Goal: Task Accomplishment & Management: Use online tool/utility

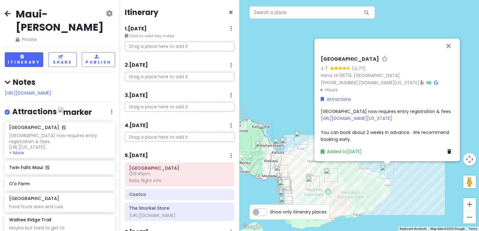
scroll to position [286, 0]
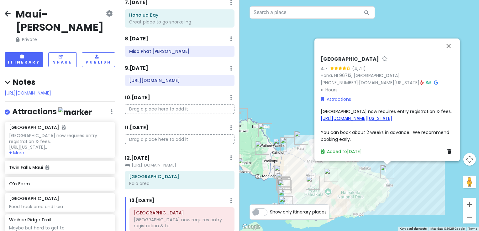
click at [354, 118] on link "[URL][DOMAIN_NAME][US_STATE]" at bounding box center [356, 118] width 71 height 6
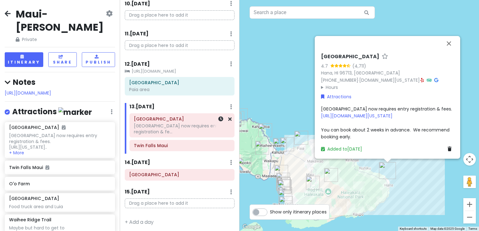
scroll to position [317, 0]
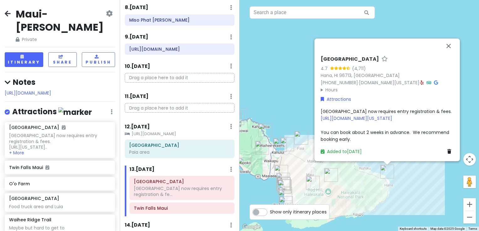
click at [178, 137] on small "[URL][DOMAIN_NAME]" at bounding box center [180, 134] width 110 height 6
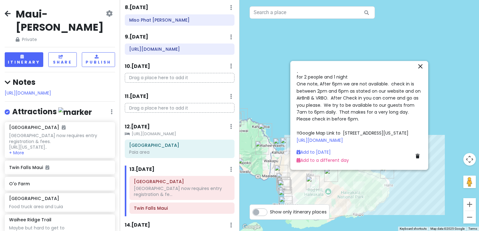
scroll to position [0, 0]
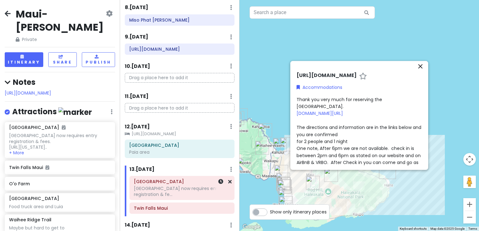
click at [168, 185] on h6 "[GEOGRAPHIC_DATA]" at bounding box center [182, 182] width 96 height 6
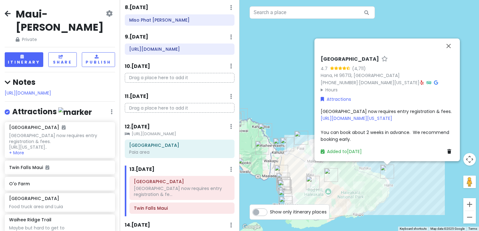
click at [396, 129] on div "[GEOGRAPHIC_DATA] now requires entry registration & fees. [URL][DOMAIN_NAME][US…" at bounding box center [387, 125] width 133 height 35
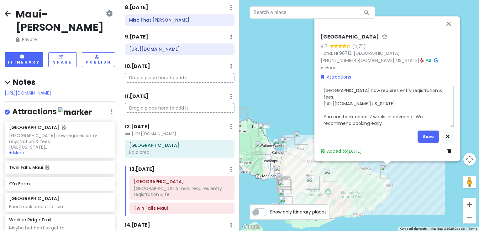
click at [358, 124] on textarea "[GEOGRAPHIC_DATA] now requires entry registration & fees. [URL][DOMAIN_NAME][US…" at bounding box center [387, 107] width 133 height 43
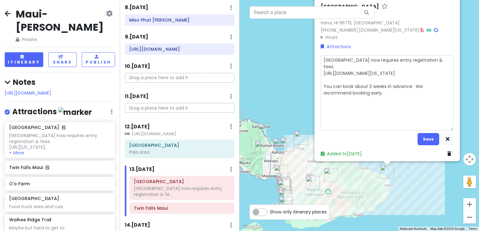
type textarea "x"
type textarea "For Parking, vehicles must arrive within the first 30 minutes of your reservati…"
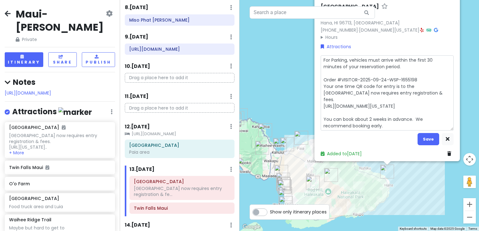
type textarea "x"
type textarea "For Parking, vehicles must arrive within the first 30 minutes of your reservati…"
type textarea "x"
type textarea "For Parking, vehicles must arrive within the first 30 minutes of your reservati…"
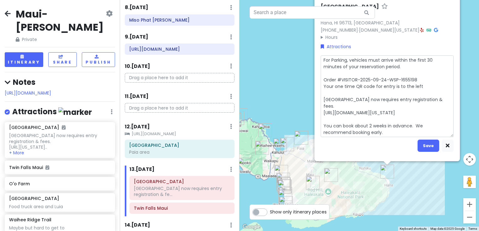
drag, startPoint x: 418, startPoint y: 85, endPoint x: 318, endPoint y: 85, distance: 100.0
click at [321, 85] on textarea "For Parking, vehicles must arrive within the first 30 minutes of your reservati…" at bounding box center [387, 96] width 133 height 82
type textarea "x"
type textarea "For Parking, vehicles must arrive within the first 30 minutes of your reservati…"
drag, startPoint x: 343, startPoint y: 107, endPoint x: 320, endPoint y: 98, distance: 24.2
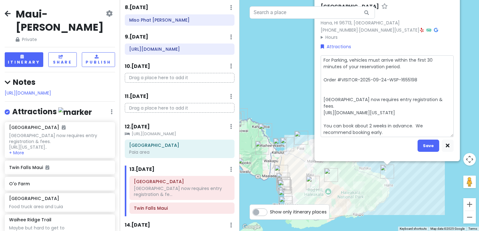
click at [321, 98] on textarea "For Parking, vehicles must arrive within the first 30 minutes of your reservati…" at bounding box center [387, 96] width 133 height 82
type textarea "x"
type textarea "For Parking, vehicles must arrive within the first 30 minutes of your reservati…"
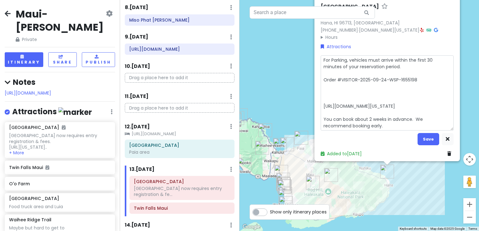
drag, startPoint x: 355, startPoint y: 127, endPoint x: 314, endPoint y: 117, distance: 42.1
click at [314, 117] on div "[GEOGRAPHIC_DATA] 4.7 (4,711) Hana, HI 96713, [GEOGRAPHIC_DATA] [PHONE_NUMBER] …" at bounding box center [358, 115] width 239 height 231
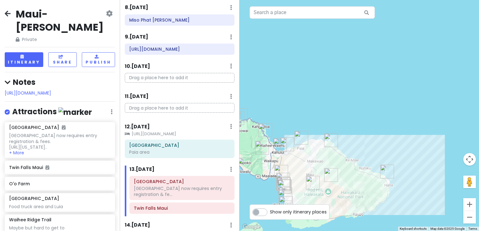
click at [314, 117] on div at bounding box center [358, 115] width 239 height 231
click at [155, 185] on h6 "[GEOGRAPHIC_DATA]" at bounding box center [182, 182] width 96 height 6
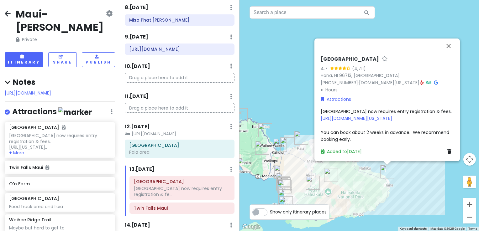
click at [371, 132] on span "[GEOGRAPHIC_DATA] now requires entry registration & fees. [URL][DOMAIN_NAME][US…" at bounding box center [386, 125] width 131 height 34
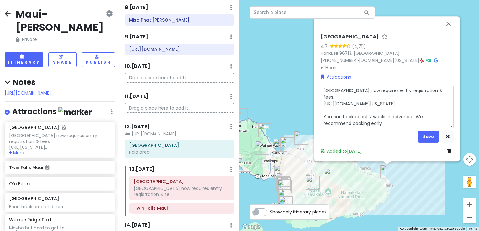
type textarea "x"
type textarea "For Parking, vehicles must arrive within the first 30 minutes of your reservati…"
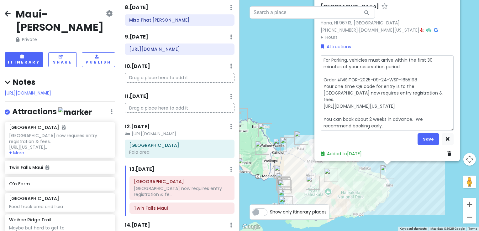
type textarea "x"
type textarea "For Parking, vehicles must arrive within the first 30 minutes of your reservati…"
drag, startPoint x: 421, startPoint y: 87, endPoint x: 321, endPoint y: 89, distance: 100.0
click at [321, 89] on textarea "For Parking, vehicles must arrive within the first 30 minutes of your reservati…" at bounding box center [387, 93] width 133 height 76
type textarea "x"
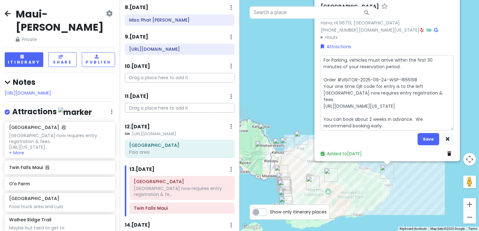
type textarea "For Parking, vehicles must arrive within the first 30 minutes of your reservati…"
drag, startPoint x: 345, startPoint y: 100, endPoint x: 322, endPoint y: 94, distance: 23.6
click at [322, 94] on textarea "For Parking, vehicles must arrive within the first 30 minutes of your reservati…" at bounding box center [387, 93] width 133 height 76
type textarea "x"
type textarea "For Parking, vehicles must arrive within the first 30 minutes of your reservati…"
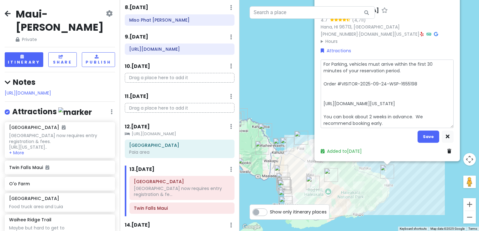
drag, startPoint x: 359, startPoint y: 126, endPoint x: 321, endPoint y: 118, distance: 38.2
click at [321, 118] on textarea "For Parking, vehicles must arrive within the first 30 minutes of your reservati…" at bounding box center [387, 94] width 133 height 69
type textarea "x"
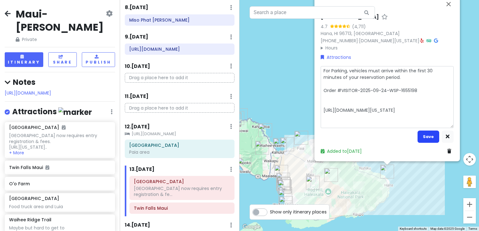
type textarea "For Parking, vehicles must arrive within the first 30 minutes of your reservati…"
click at [431, 139] on button "Save" at bounding box center [429, 137] width 22 height 12
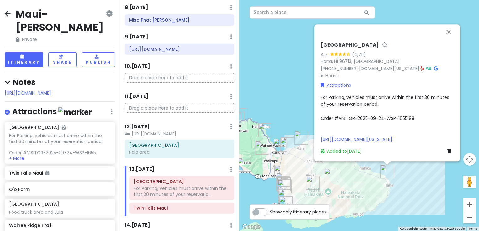
click at [333, 75] on summary "Hours" at bounding box center [387, 75] width 133 height 7
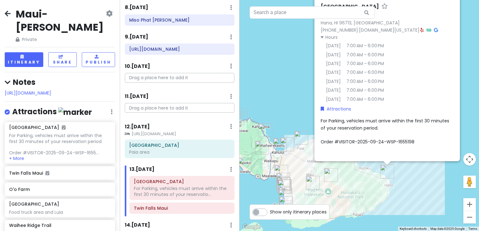
click at [434, 136] on div "For Parking, vehicles must arrive within the first 30 minutes of your reservati…" at bounding box center [387, 142] width 133 height 49
click at [418, 144] on textarea "For Parking, vehicles must arrive within the first 30 minutes of your reservati…" at bounding box center [387, 142] width 133 height 49
type textarea "x"
type textarea "For Parking, vehicles must arrive within the first 30 minutes of your reservati…"
type textarea "x"
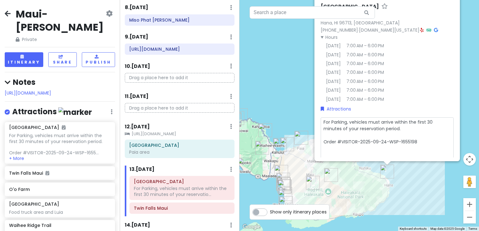
type textarea "For Parking, vehicles must arrive within the first 30 minutes of your reservati…"
type textarea "x"
type textarea "For Parking, vehicles must arrive within the first 30 minutes of your reservati…"
type textarea "x"
type textarea "For Parking, vehicles must arrive within the first 30 minutes of your reservati…"
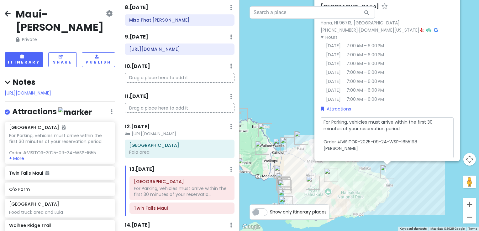
type textarea "x"
type textarea "For Parking, vehicles must arrive within the first 30 minutes of your reservati…"
type textarea "x"
type textarea "For Parking, vehicles must arrive within the first 30 minutes of your reservati…"
type textarea "x"
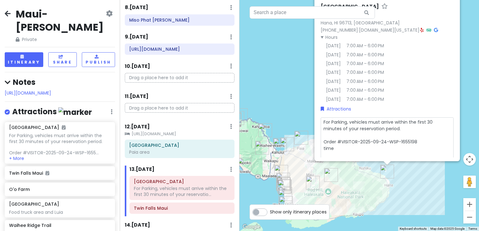
type textarea "For Parking, vehicles must arrive within the first 30 minutes of your reservati…"
type textarea "x"
type textarea "For Parking, vehicles must arrive within the first 30 minutes of your reservati…"
type textarea "x"
type textarea "For Parking, vehicles must arrive within the first 30 minutes of your reservati…"
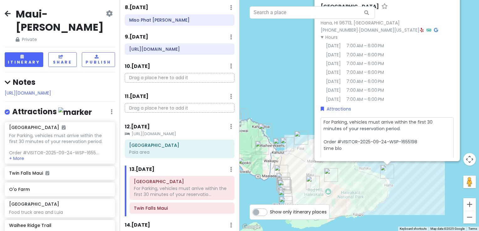
type textarea "x"
type textarea "For Parking, vehicles must arrive within the first 30 minutes of your reservati…"
type textarea "x"
type textarea "For Parking, vehicles must arrive within the first 30 minutes of your reservati…"
type textarea "x"
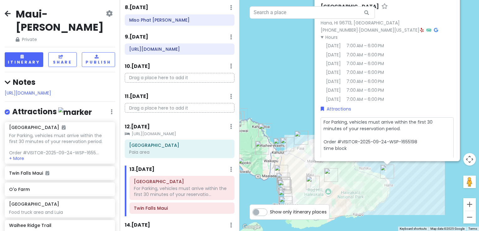
type textarea "For Parking, vehicles must arrive within the first 30 minutes of your reservati…"
type textarea "x"
type textarea "For Parking, vehicles must arrive within the first 30 minutes of your reservati…"
type textarea "x"
type textarea "For Parking, vehicles must arrive within the first 30 minutes of your reservati…"
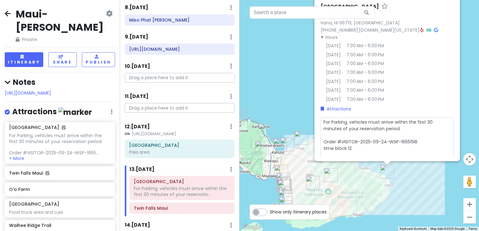
type textarea "x"
type textarea "For Parking, vehicles must arrive within the first 30 minutes of your reservati…"
type textarea "x"
type textarea "For Parking, vehicles must arrive within the first 30 minutes of your reservati…"
type textarea "x"
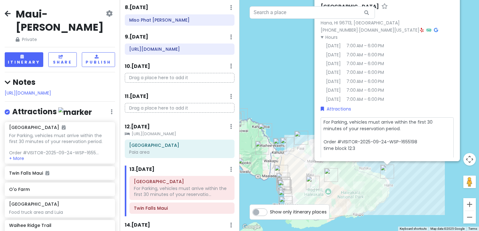
type textarea "For Parking, vehicles must arrive within the first 30 minutes of your reservati…"
type textarea "x"
type textarea "For Parking, vehicles must arrive within the first 30 minutes of your reservati…"
type textarea "x"
type textarea "For Parking, vehicles must arrive within the first 30 minutes of your reservati…"
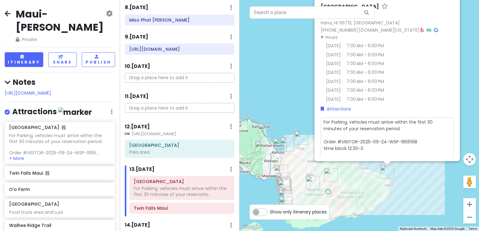
type textarea "x"
type textarea "For Parking, vehicles must arrive within the first 30 minutes of your reservati…"
type textarea "x"
type textarea "For Parking, vehicles must arrive within the first 30 minutes of your reservati…"
type textarea "x"
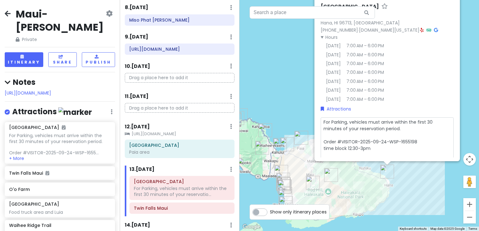
type textarea "For Parking, vehicles must arrive within the first 30 minutes of your reservati…"
type textarea "x"
type textarea "For Parking, vehicles must arrive within the first 30 minutes of your reservati…"
type textarea "x"
type textarea "For Parking, vehicles must arrive within the first 30 minutes of your reservati…"
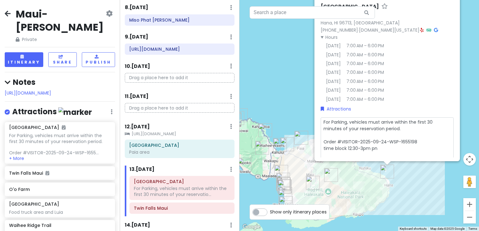
type textarea "x"
type textarea "For Parking, vehicles must arrive within the first 30 minutes of your reservati…"
type textarea "x"
type textarea "For Parking, vehicles must arrive within the first 30 minutes of your reservati…"
type textarea "x"
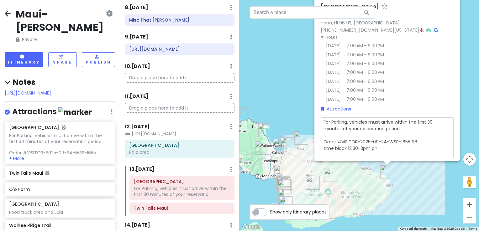
type textarea "For Parking, vehicles must arrive within the first 30 minutes of your reservati…"
type textarea "x"
type textarea "For Parking, vehicles must arrive within the first 30 minutes of your reservati…"
type textarea "x"
type textarea "For Parking, vehicles must arrive within the first 30 minutes of your reservati…"
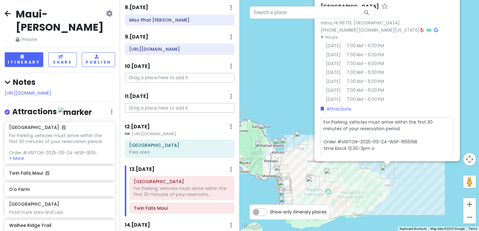
type textarea "x"
type textarea "For Parking, vehicles must arrive within the first 30 minutes of your reservati…"
type textarea "x"
type textarea "For Parking, vehicles must arrive within the first 30 minutes of your reservati…"
type textarea "x"
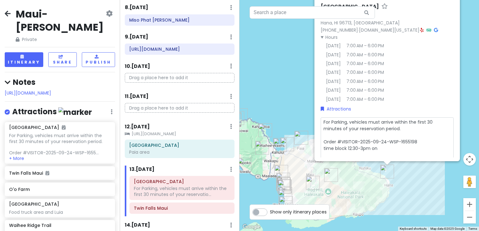
type textarea "For Parking, vehicles must arrive within the first 30 minutes of your reservati…"
type textarea "x"
type textarea "For Parking, vehicles must arrive within the first 30 minutes of your reservati…"
type textarea "x"
type textarea "For Parking, vehicles must arrive within the first 30 minutes of your reservati…"
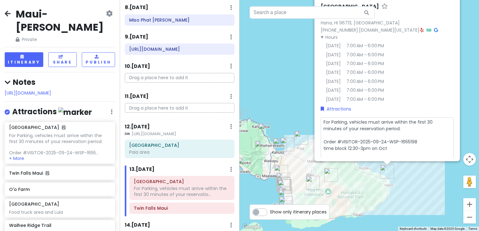
type textarea "x"
type textarea "For Parking, vehicles must arrive within the first 30 minutes of your reservati…"
type textarea "x"
type textarea "For Parking, vehicles must arrive within the first 30 minutes of your reservati…"
type textarea "x"
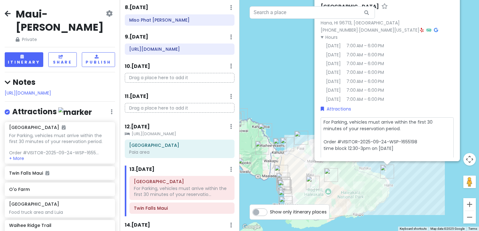
type textarea "For Parking, vehicles must arrive within the first 30 minutes of your reservati…"
type textarea "x"
type textarea "For Parking, vehicles must arrive within the first 30 minutes of your reservati…"
click at [470, 115] on div "[GEOGRAPHIC_DATA] 4.7 (4,711) Hana, HI 96713, [GEOGRAPHIC_DATA] [PHONE_NUMBER] …" at bounding box center [358, 115] width 239 height 231
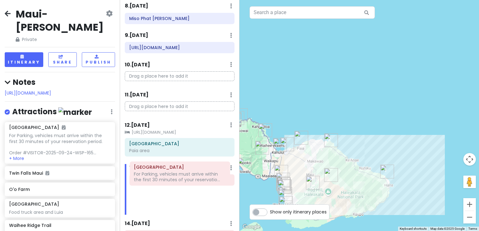
scroll to position [320, 0]
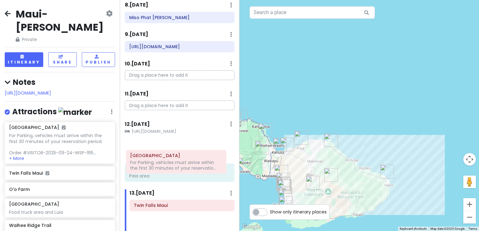
drag, startPoint x: 164, startPoint y: 200, endPoint x: 160, endPoint y: 163, distance: 36.8
click at [160, 163] on div "Itinerary × 1 . [DATE] Edit Day Notes Delete Day Click to add day notes Drag a …" at bounding box center [180, 115] width 120 height 231
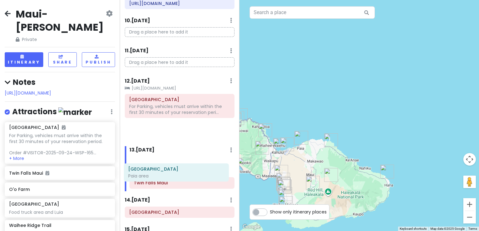
scroll to position [364, 0]
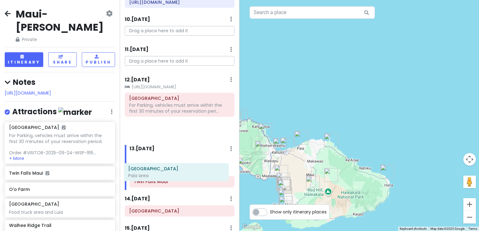
drag, startPoint x: 164, startPoint y: 154, endPoint x: 163, endPoint y: 174, distance: 20.4
click at [163, 174] on div "Itinerary × 1 . [DATE] Edit Day Notes Delete Day Click to add day notes Drag a …" at bounding box center [180, 115] width 120 height 231
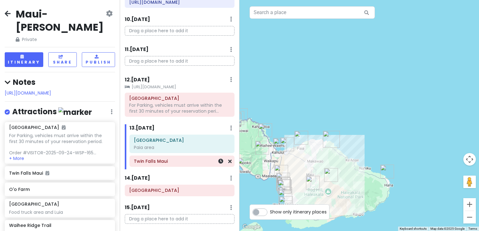
click at [177, 164] on h6 "Twin Falls Maui" at bounding box center [182, 162] width 96 height 6
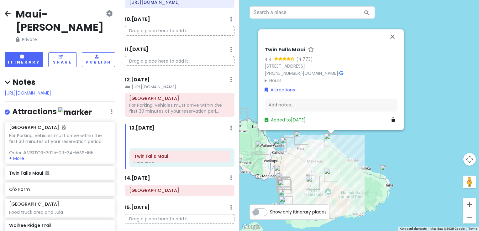
drag, startPoint x: 169, startPoint y: 172, endPoint x: 170, endPoint y: 156, distance: 15.7
click at [170, 156] on div "[GEOGRAPHIC_DATA] [GEOGRAPHIC_DATA] area [GEOGRAPHIC_DATA]" at bounding box center [182, 152] width 114 height 34
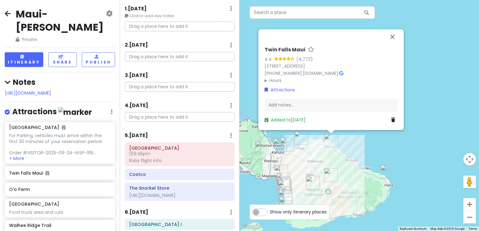
scroll to position [19, 0]
click at [394, 38] on button "Close" at bounding box center [392, 36] width 15 height 15
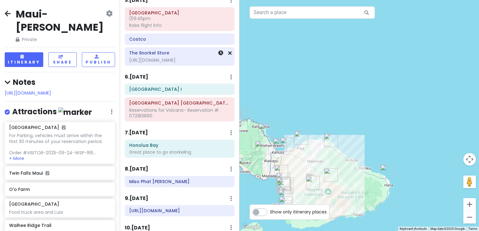
scroll to position [157, 0]
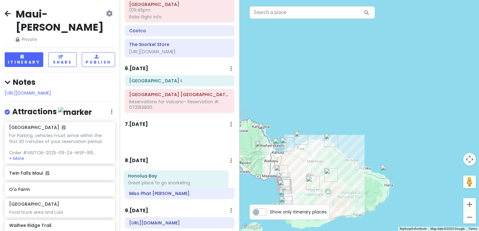
drag, startPoint x: 163, startPoint y: 150, endPoint x: 162, endPoint y: 177, distance: 27.3
click at [162, 177] on div "Itinerary × 1 . [DATE] Edit Day Notes Delete Day Click to add day notes Drag a …" at bounding box center [180, 115] width 120 height 231
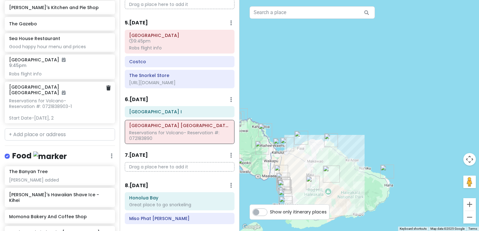
scroll to position [282, 0]
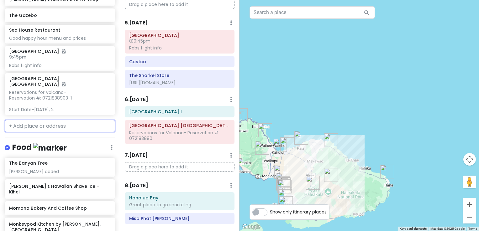
click at [33, 122] on input "text" at bounding box center [60, 126] width 110 height 13
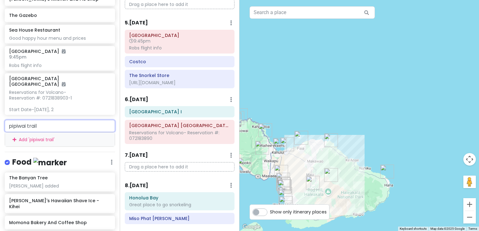
drag, startPoint x: 38, startPoint y: 134, endPoint x: 68, endPoint y: 123, distance: 32.7
click at [68, 123] on div "pipiwai trail Add ' pipiwai trail '" at bounding box center [60, 133] width 110 height 27
drag, startPoint x: 39, startPoint y: 120, endPoint x: -1, endPoint y: 111, distance: 41.8
click at [0, 111] on html "Maui-Kihei Trip Private Change Dates Make a Copy Delete Trip Give Feedback 💡 Su…" at bounding box center [239, 115] width 479 height 231
type input "Pipiwai trail"
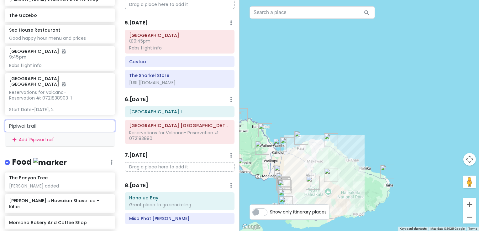
click at [34, 133] on div "Add ' Pipiwai trail '" at bounding box center [60, 140] width 110 height 14
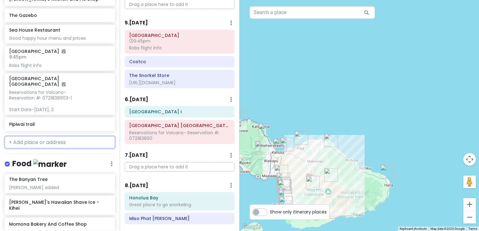
scroll to position [298, 0]
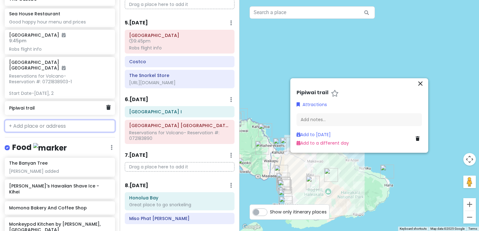
click at [35, 104] on div "Pipiwai trail" at bounding box center [57, 108] width 97 height 9
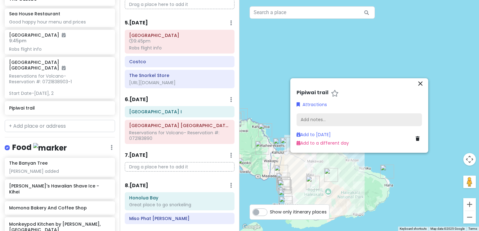
click at [318, 118] on div "Add notes..." at bounding box center [359, 119] width 125 height 13
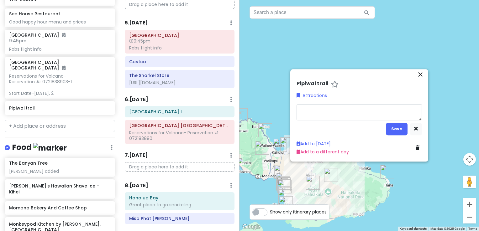
type textarea "x"
type textarea "[URL][DOMAIN_NAME]"
click at [398, 128] on button "Save" at bounding box center [397, 129] width 22 height 12
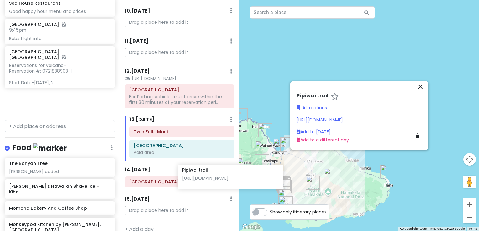
scroll to position [390, 0]
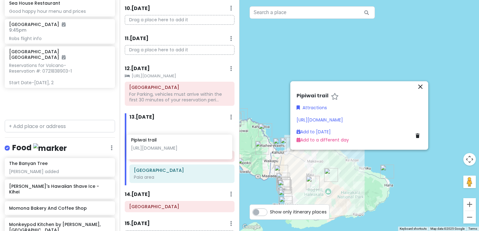
drag, startPoint x: 31, startPoint y: 93, endPoint x: 153, endPoint y: 144, distance: 132.2
click at [153, 144] on div "Maui-Kihei Trip Private Change Dates Make a Copy Delete Trip Give Feedback 💡 Su…" at bounding box center [239, 115] width 479 height 231
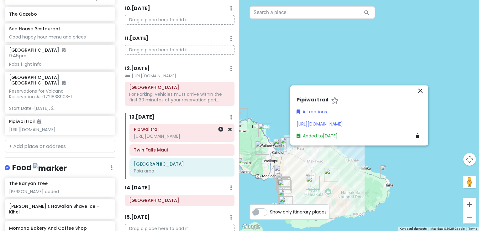
scroll to position [282, 0]
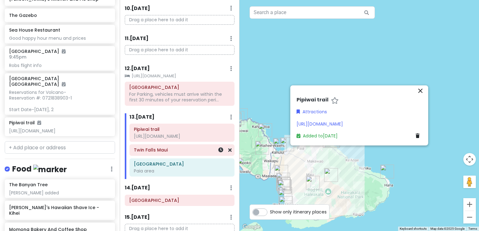
click at [154, 153] on h6 "Twin Falls Maui" at bounding box center [182, 150] width 96 height 6
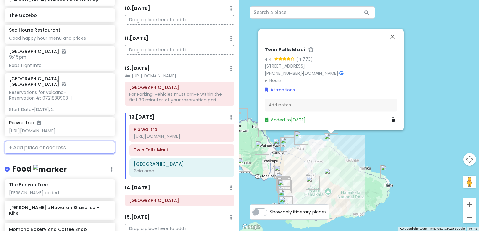
click at [54, 149] on input "text" at bounding box center [60, 147] width 110 height 13
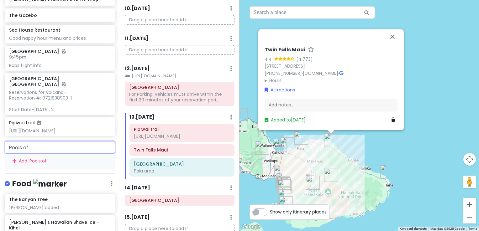
paste input "Pools of ‘Ohe’o"
click at [30, 147] on input "Pools of Pools of ‘Ohe’o" at bounding box center [60, 147] width 110 height 13
type input "Pools of ‘Ohe’o"
click at [14, 160] on icon at bounding box center [15, 162] width 4 height 6
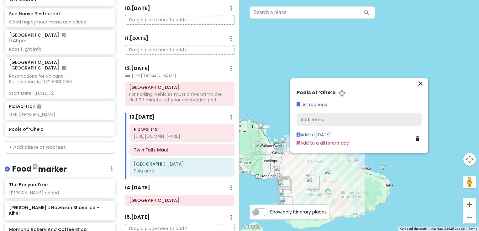
click at [332, 120] on div "Add notes..." at bounding box center [359, 119] width 125 height 13
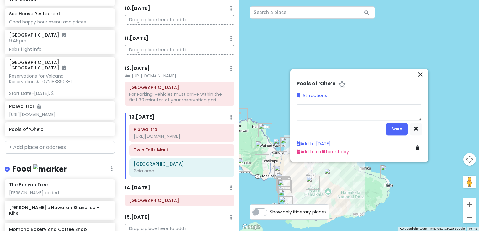
type textarea "x"
type textarea "[URL][DOMAIN_NAME]"
click at [397, 130] on button "Save" at bounding box center [397, 129] width 22 height 12
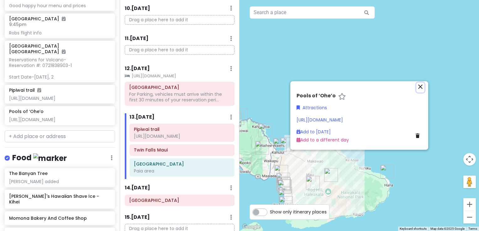
click at [420, 84] on icon "close" at bounding box center [421, 87] width 8 height 8
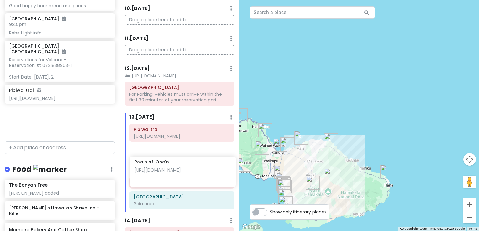
drag, startPoint x: 47, startPoint y: 121, endPoint x: 172, endPoint y: 173, distance: 135.6
click at [172, 173] on div "Maui-Kihei Trip Private Change Dates Make a Copy Delete Trip Give Feedback 💡 Su…" at bounding box center [239, 115] width 479 height 231
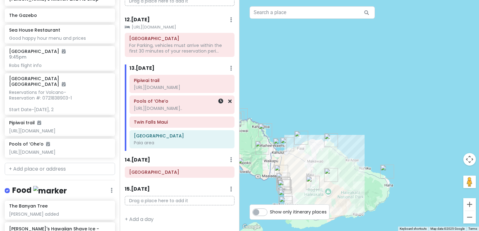
scroll to position [453, 0]
click at [163, 127] on div "Twin Falls Maui" at bounding box center [182, 122] width 96 height 9
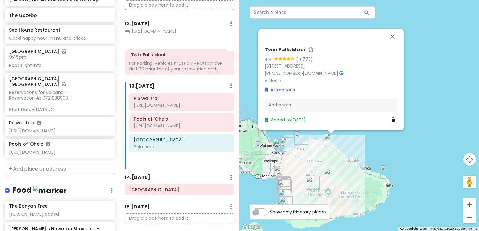
drag, startPoint x: 161, startPoint y: 132, endPoint x: 158, endPoint y: 58, distance: 74.0
click at [158, 57] on div "Itinerary × 1 . [DATE] Edit Day Notes Delete Day Click to add day notes Drag a …" at bounding box center [180, 115] width 120 height 231
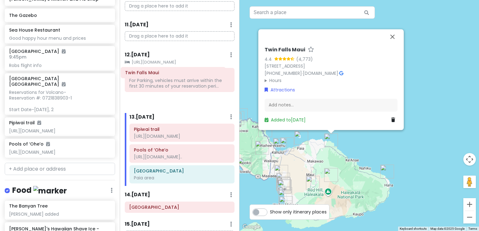
scroll to position [403, 0]
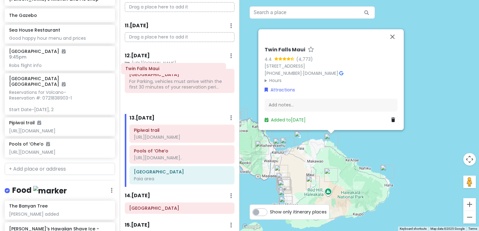
drag, startPoint x: 158, startPoint y: 58, endPoint x: 155, endPoint y: 73, distance: 14.9
click at [155, 73] on div "12 . [DATE] Add Day Notes Clear Lodging Delete Day [URL][DOMAIN_NAME] [GEOGRAPH…" at bounding box center [180, 80] width 110 height 57
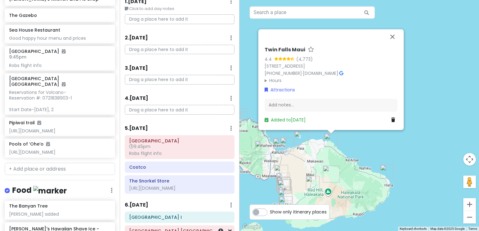
scroll to position [0, 0]
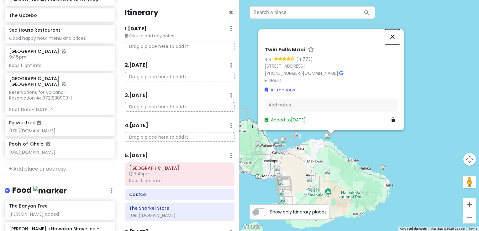
click at [394, 39] on button "Close" at bounding box center [392, 36] width 15 height 15
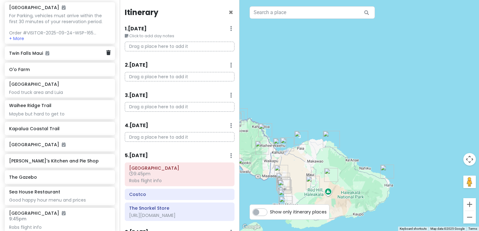
scroll to position [125, 0]
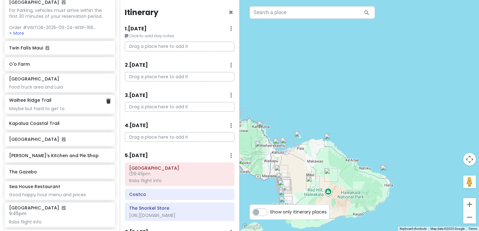
click at [49, 97] on h6 "Waihee Ridge Trail" at bounding box center [30, 100] width 42 height 6
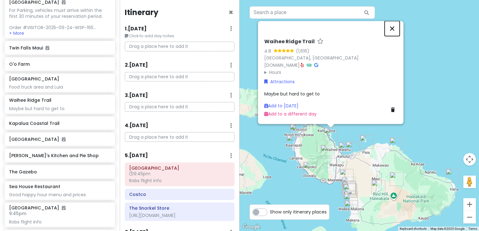
click at [390, 27] on button "Close" at bounding box center [392, 28] width 15 height 15
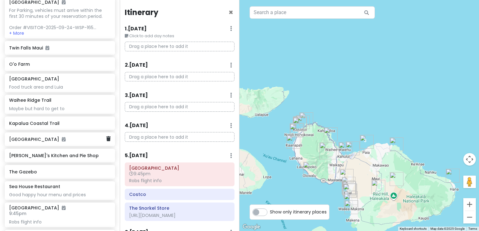
click at [33, 137] on h6 "[GEOGRAPHIC_DATA]" at bounding box center [57, 140] width 97 height 6
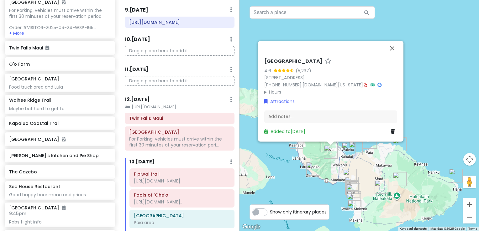
scroll to position [376, 0]
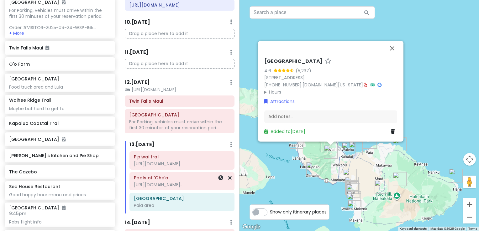
click at [176, 188] on div "[URL][DOMAIN_NAME].." at bounding box center [182, 185] width 96 height 6
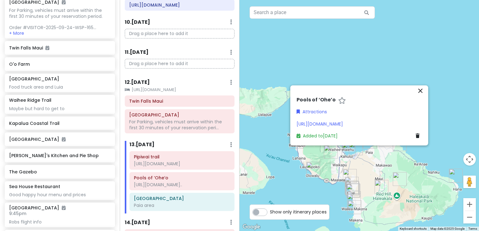
click at [366, 115] on div "Pools of ‘Ohe’o Attractions [URL][DOMAIN_NAME] Added to [DATE]" at bounding box center [359, 119] width 130 height 45
click at [385, 131] on div "Pools of ‘Ohe’o Attractions [URL][DOMAIN_NAME] Added to [DATE]" at bounding box center [359, 119] width 130 height 45
click at [363, 111] on div "Attractions" at bounding box center [359, 111] width 125 height 7
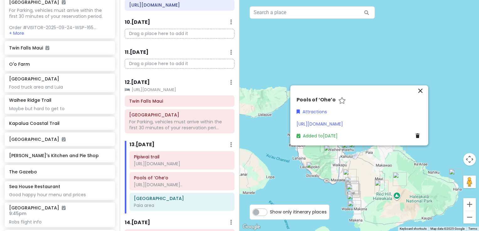
click at [342, 111] on div "Attractions" at bounding box center [359, 111] width 125 height 7
click at [305, 135] on div "Pools of ‘Ohe’o Attractions [URL][DOMAIN_NAME] Added to [DATE]" at bounding box center [359, 119] width 130 height 45
click at [320, 139] on link "Added to [DATE]" at bounding box center [317, 136] width 41 height 6
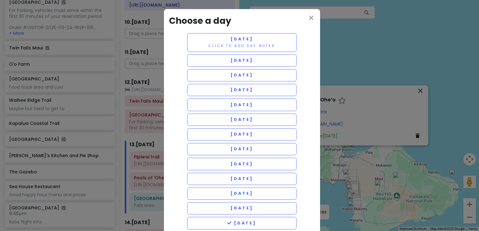
click at [377, 136] on div "close Choose a day [DATE] Click to add day notes [DATE] [DATE] [DATE] [DATE] [D…" at bounding box center [239, 115] width 479 height 231
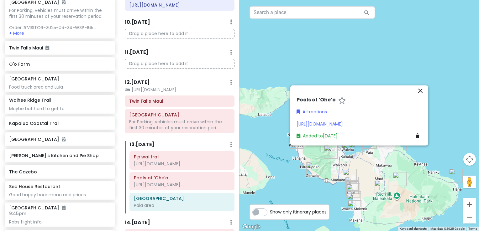
click at [377, 136] on div "Added to [DATE]" at bounding box center [359, 136] width 125 height 7
click at [320, 113] on div "Pools of ‘Ohe’o Attractions [URL][DOMAIN_NAME] Added to [DATE]" at bounding box center [359, 119] width 130 height 45
click at [312, 108] on link "Attractions" at bounding box center [312, 111] width 30 height 7
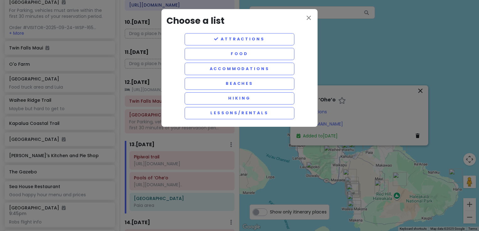
click at [384, 116] on div "close Choose a list Attractions Food Accommodations Beaches Hiking Lessons/rent…" at bounding box center [239, 115] width 479 height 231
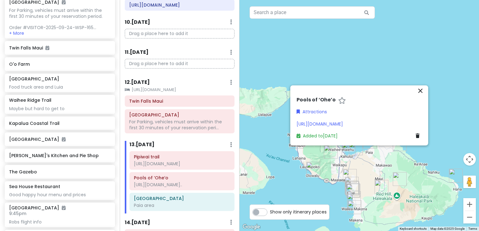
click at [367, 113] on div "Pools of ‘Ohe’o Attractions [URL][DOMAIN_NAME] Added to [DATE]" at bounding box center [359, 119] width 130 height 45
click at [320, 108] on link "Attractions" at bounding box center [312, 111] width 30 height 7
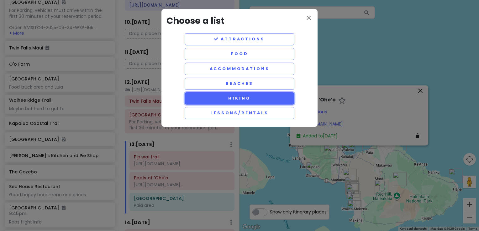
click at [244, 95] on button "Hiking" at bounding box center [240, 98] width 110 height 12
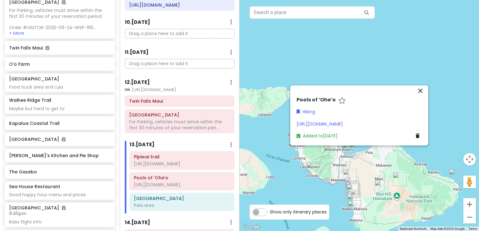
click at [352, 113] on div "Pools of ‘Ohe’o Hiking [URL][DOMAIN_NAME] Added to [DATE]" at bounding box center [359, 119] width 130 height 45
click at [372, 127] on div "[URL][DOMAIN_NAME]" at bounding box center [359, 123] width 125 height 7
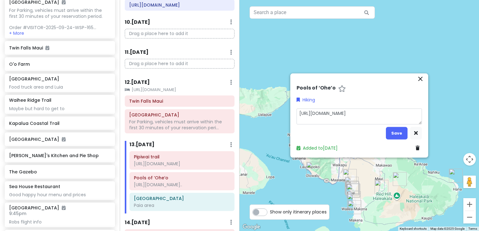
click at [371, 119] on textarea "[URL][DOMAIN_NAME]" at bounding box center [359, 116] width 125 height 16
type textarea "x"
type textarea "[URL][DOMAIN_NAME]"
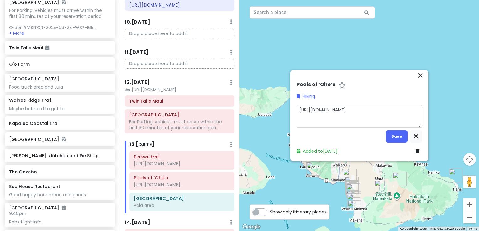
type textarea "x"
type textarea "[URL][DOMAIN_NAME] [URL][DOMAIN_NAME]"
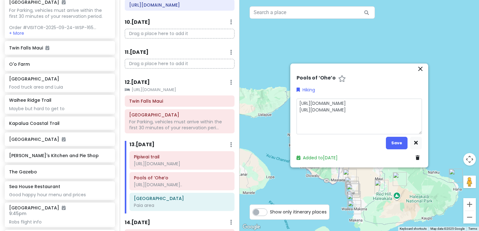
click at [375, 109] on textarea "[URL][DOMAIN_NAME] [URL][DOMAIN_NAME]" at bounding box center [359, 117] width 125 height 36
type textarea "x"
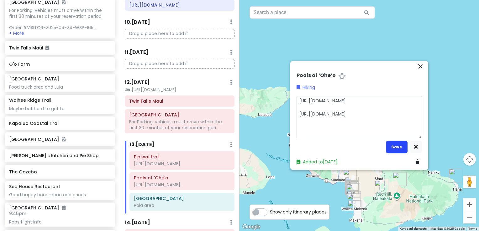
type textarea "[URL][DOMAIN_NAME] [URL][DOMAIN_NAME]"
click at [394, 151] on button "Save" at bounding box center [397, 147] width 22 height 12
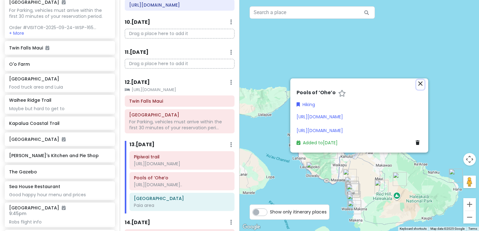
click at [421, 80] on icon "close" at bounding box center [421, 84] width 8 height 8
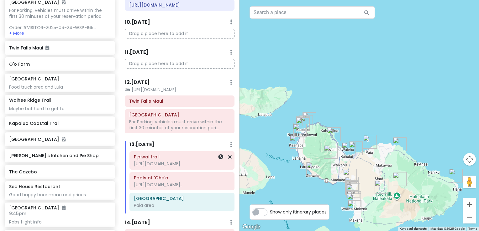
click at [147, 168] on div "Pipiwai trail [URL][DOMAIN_NAME]" at bounding box center [182, 161] width 96 height 16
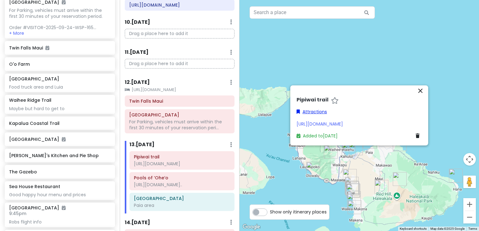
click at [320, 113] on link "Attractions" at bounding box center [312, 111] width 30 height 7
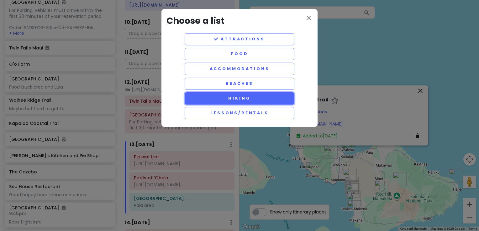
click at [233, 99] on button "Hiking" at bounding box center [240, 98] width 110 height 12
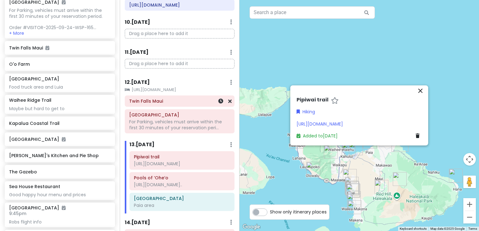
click at [154, 106] on div "Twin Falls Maui" at bounding box center [179, 101] width 101 height 9
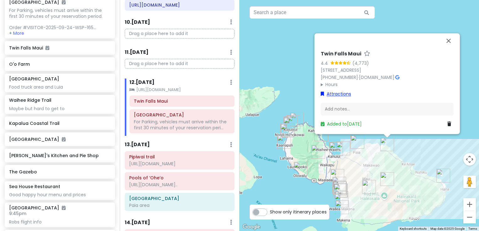
click at [333, 96] on link "Attractions" at bounding box center [336, 94] width 30 height 7
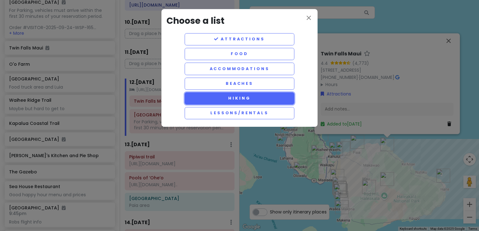
click at [231, 95] on button "Hiking" at bounding box center [240, 98] width 110 height 12
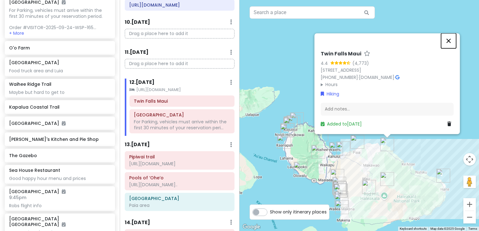
click at [450, 42] on button "Close" at bounding box center [448, 40] width 15 height 15
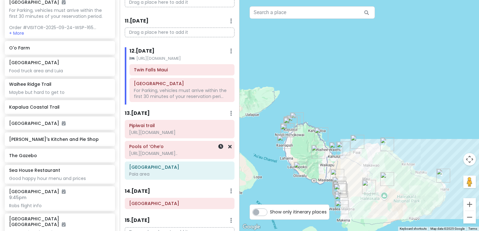
scroll to position [439, 0]
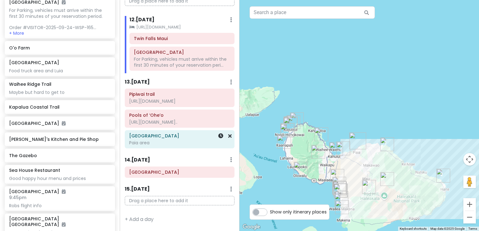
click at [153, 146] on div "Paia area" at bounding box center [179, 143] width 101 height 6
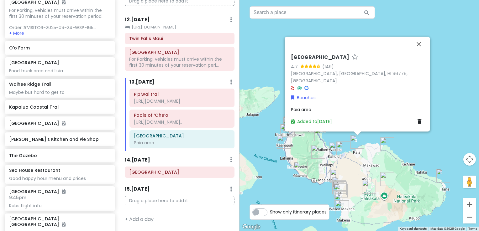
click at [414, 88] on div "[GEOGRAPHIC_DATA] 4.7 (149) [GEOGRAPHIC_DATA], [GEOGRAPHIC_DATA], HI 96779, [GE…" at bounding box center [357, 73] width 133 height 38
click at [443, 82] on div "[GEOGRAPHIC_DATA] 4.7 (149) [GEOGRAPHIC_DATA], [GEOGRAPHIC_DATA], [GEOGRAPHIC_D…" at bounding box center [358, 115] width 239 height 231
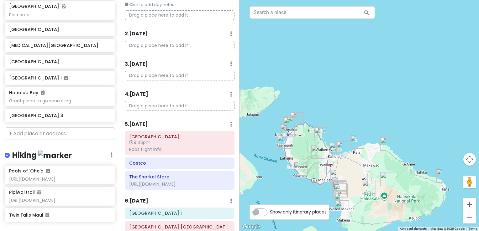
scroll to position [721, 0]
